Goal: Ask a question

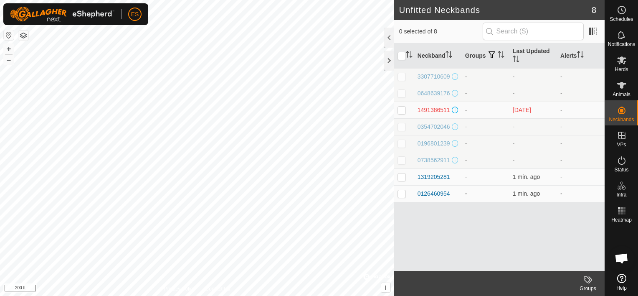
click at [622, 277] on icon at bounding box center [621, 277] width 9 height 9
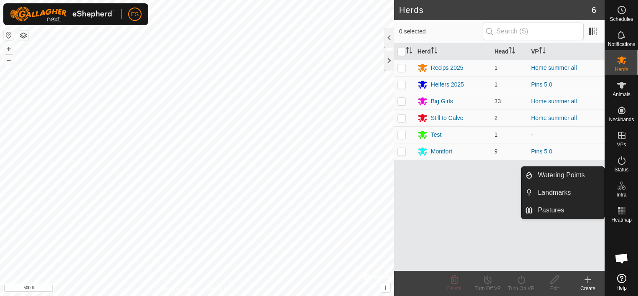
click at [622, 257] on span "Open chat" at bounding box center [622, 259] width 14 height 12
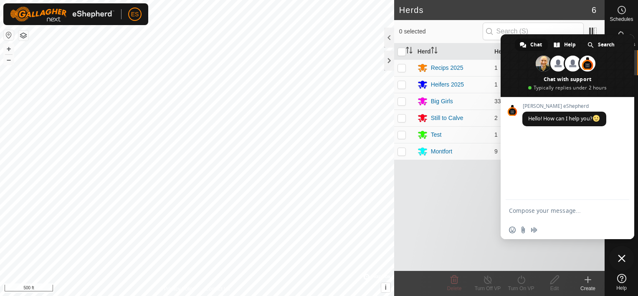
click at [622, 261] on span "Close chat" at bounding box center [622, 258] width 8 height 8
